Goal: Information Seeking & Learning: Stay updated

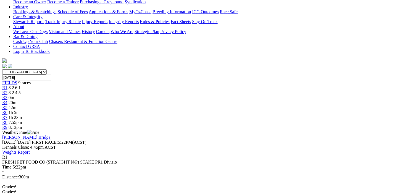
scroll to position [28, 0]
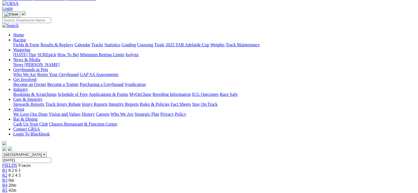
click at [7, 173] on span "R2" at bounding box center [4, 175] width 5 height 5
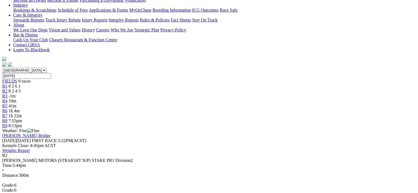
scroll to position [55, 0]
